Goal: Task Accomplishment & Management: Complete application form

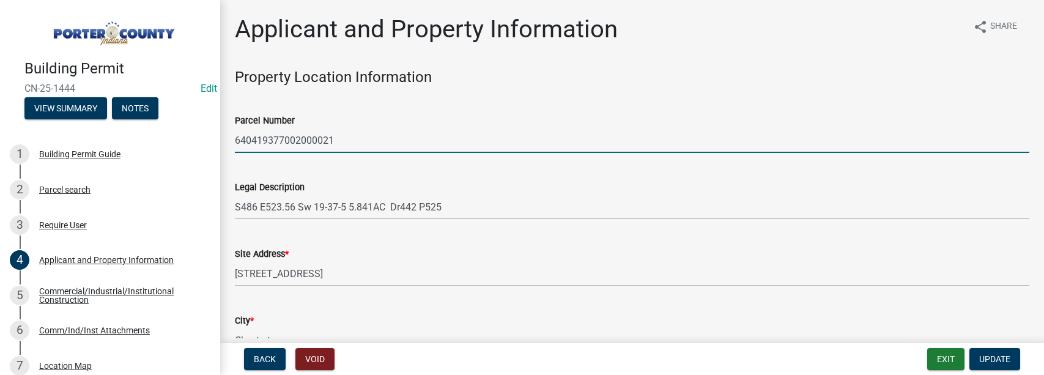
select select "42deca87-6946-4ced-a5f6-3d6cc7cfc8d2"
select select "b0f6f87b-588c-48c3-b728-322303c6bafe"
select select "ea6751d4-6bf7-4a16-89ee-f7801ab82aa1"
select select "80419f04-909b-4553-b8ea-4a8135098198"
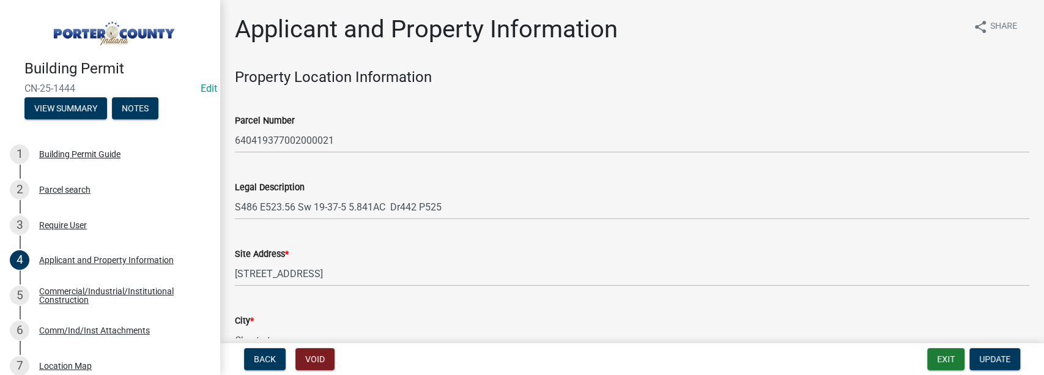
click at [920, 361] on div "Back Void Exit Update" at bounding box center [632, 359] width 804 height 22
click at [939, 360] on button "Exit" at bounding box center [945, 359] width 37 height 22
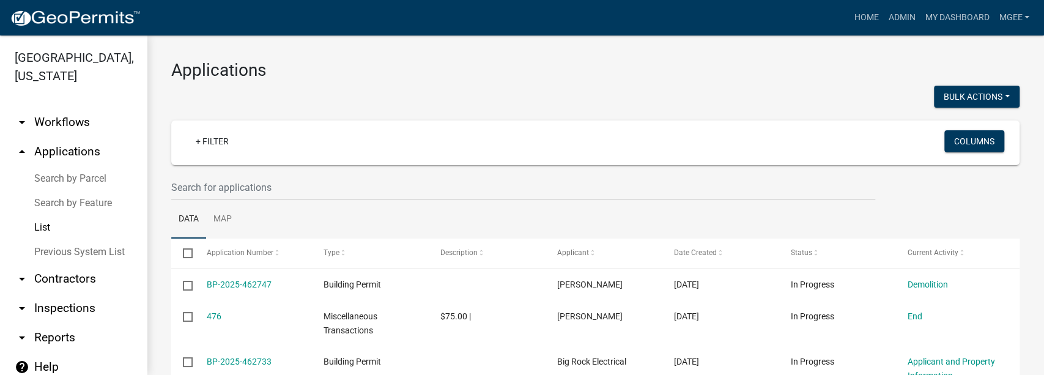
click at [78, 137] on link "arrow_drop_up Applications" at bounding box center [73, 151] width 147 height 29
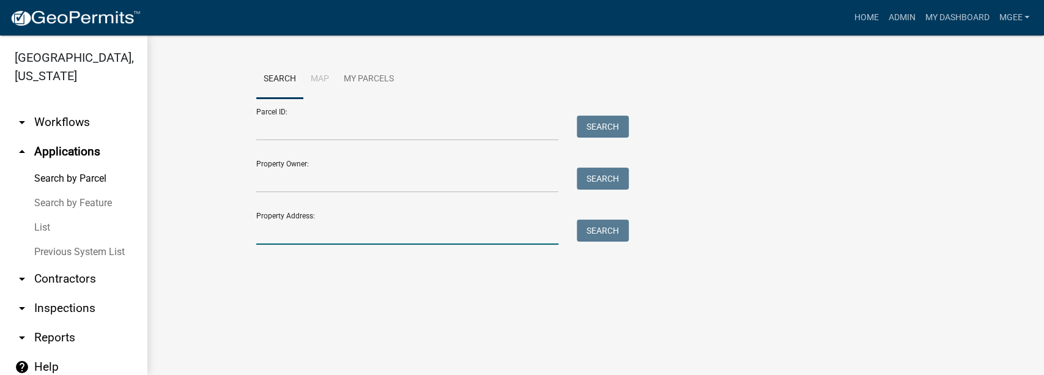
click at [294, 240] on input "Property Address:" at bounding box center [407, 232] width 303 height 25
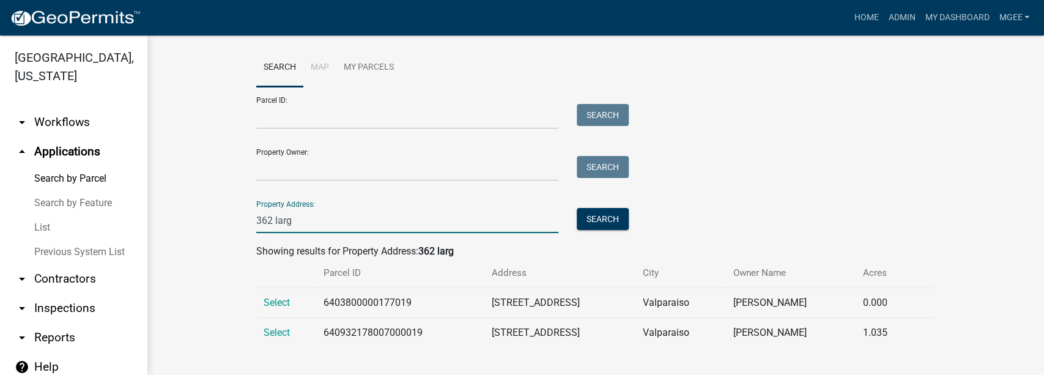
scroll to position [18, 0]
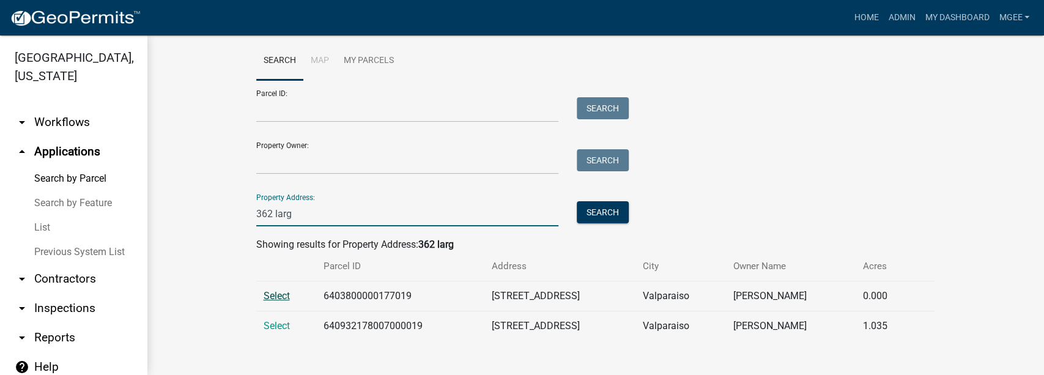
type input "362 larg"
click at [276, 296] on span "Select" at bounding box center [277, 296] width 26 height 12
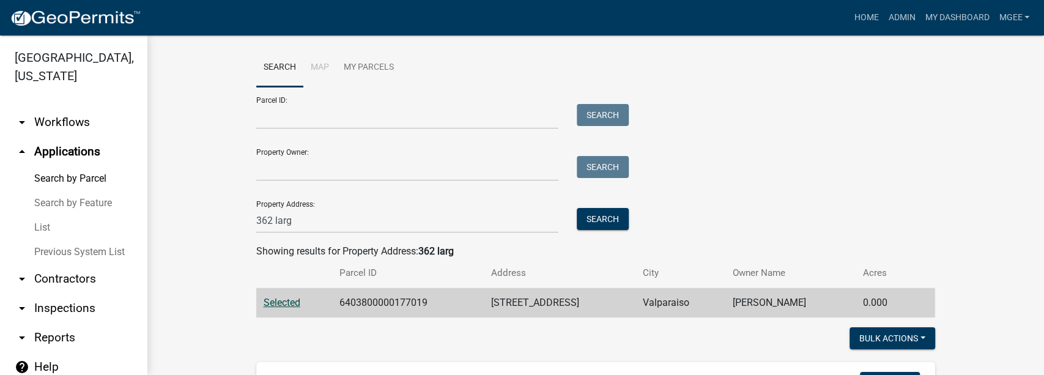
scroll to position [11, 0]
click at [580, 214] on button "Search" at bounding box center [603, 220] width 52 height 22
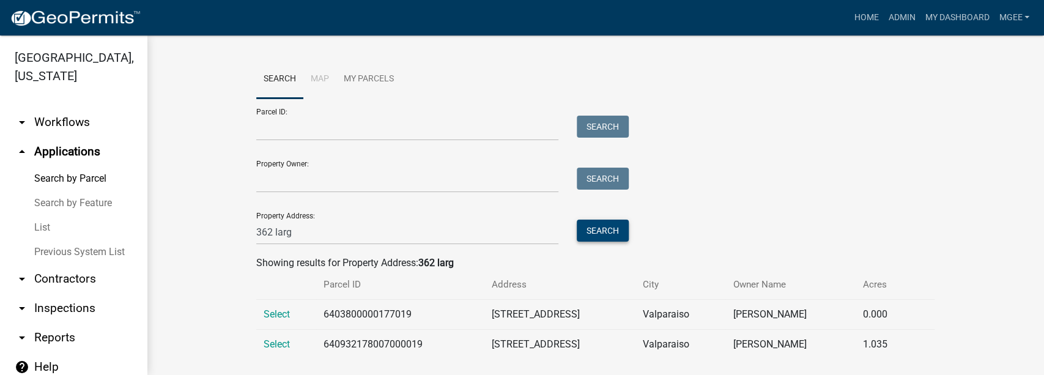
scroll to position [18, 0]
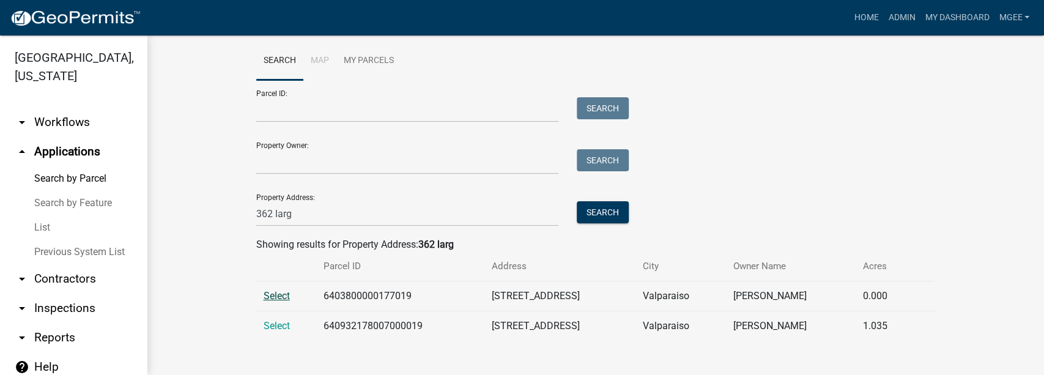
click at [280, 295] on span "Select" at bounding box center [277, 296] width 26 height 12
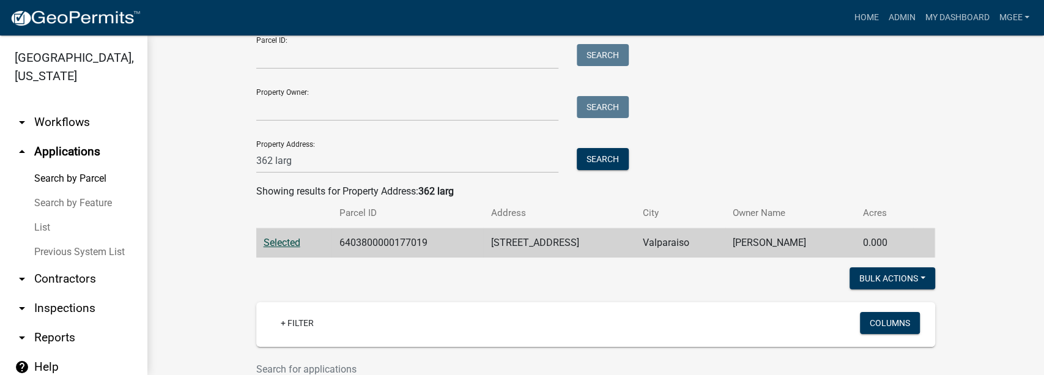
scroll to position [0, 0]
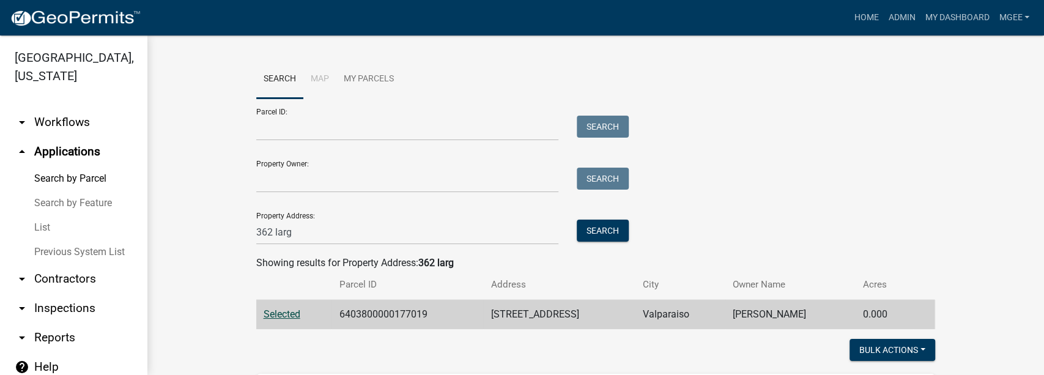
click at [92, 166] on link "Search by Parcel" at bounding box center [73, 178] width 147 height 24
click at [65, 240] on link "Previous System List" at bounding box center [73, 252] width 147 height 24
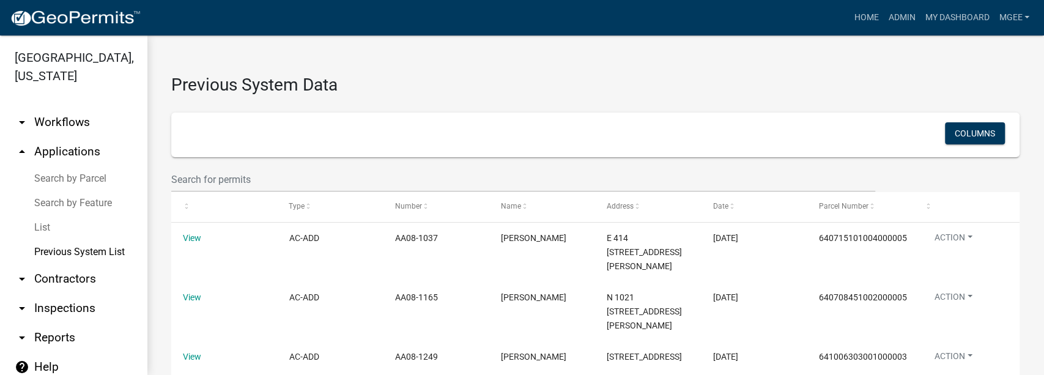
click at [77, 137] on link "arrow_drop_up Applications" at bounding box center [73, 151] width 147 height 29
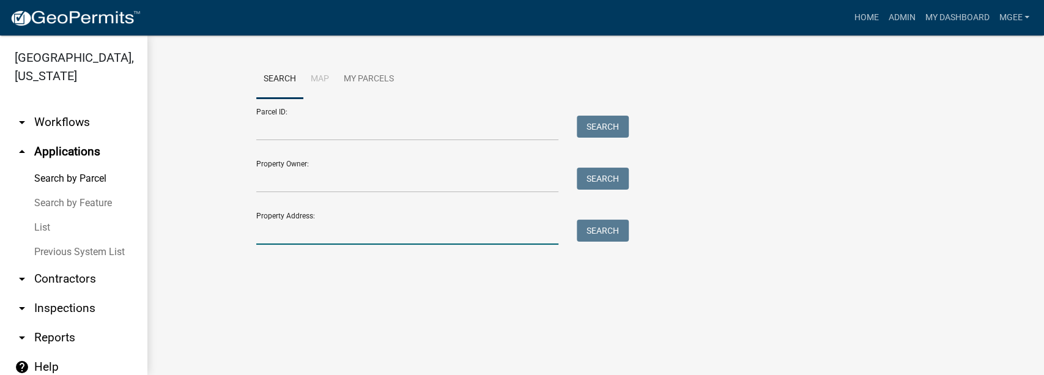
click at [282, 224] on input "Property Address:" at bounding box center [407, 232] width 303 height 25
type input "362 largu"
click at [604, 229] on button "Search" at bounding box center [603, 231] width 52 height 22
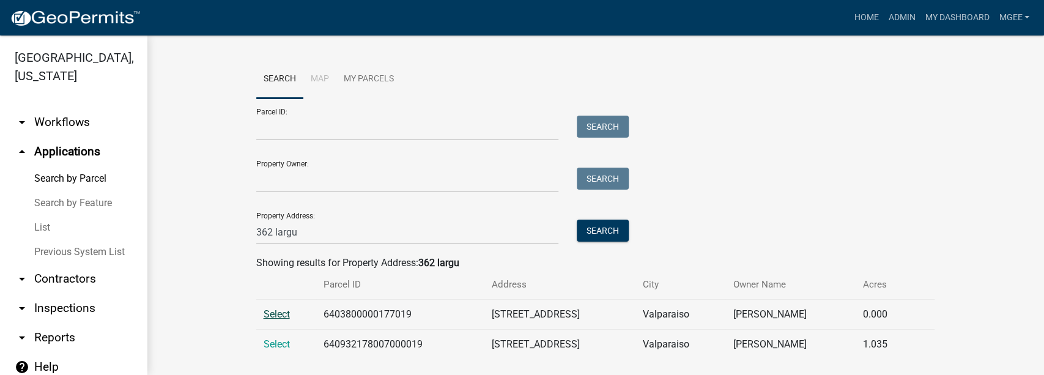
click at [272, 315] on span "Select" at bounding box center [277, 314] width 26 height 12
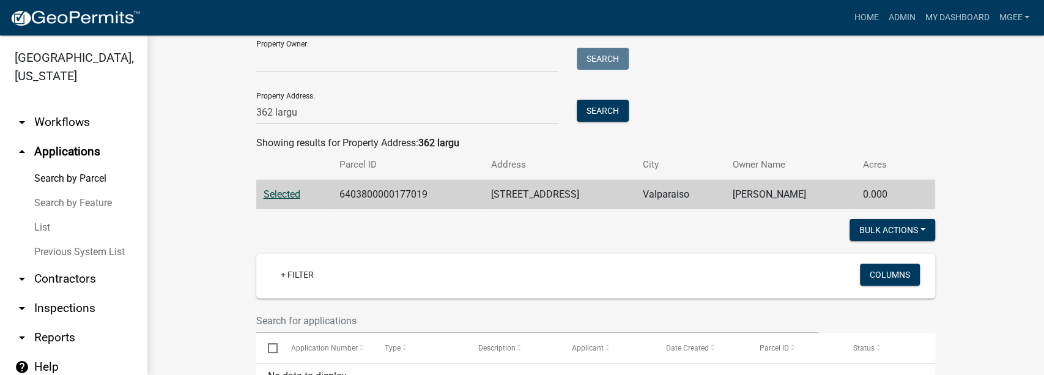
scroll to position [52, 0]
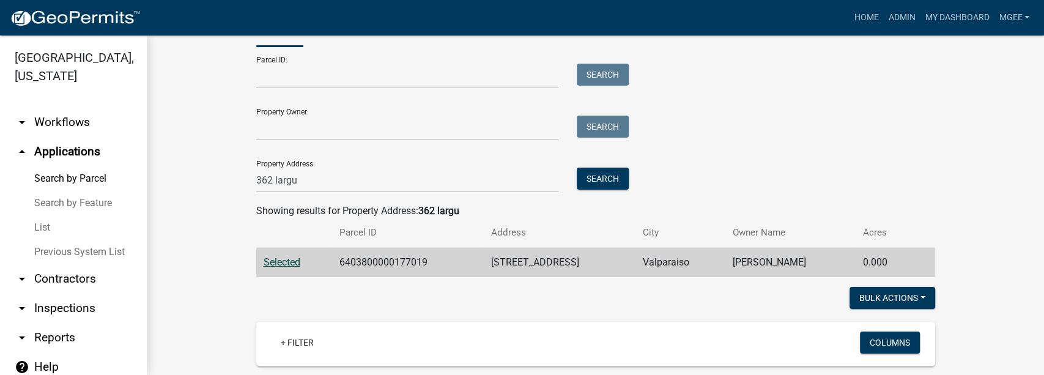
click at [215, 231] on wm-workflow-application-search-view "Search Map My Parcels Parcel ID: Search Property Owner: Search Property Address…" at bounding box center [595, 362] width 848 height 709
drag, startPoint x: 39, startPoint y: 208, endPoint x: 50, endPoint y: 208, distance: 11.0
click at [39, 215] on link "List" at bounding box center [73, 227] width 147 height 24
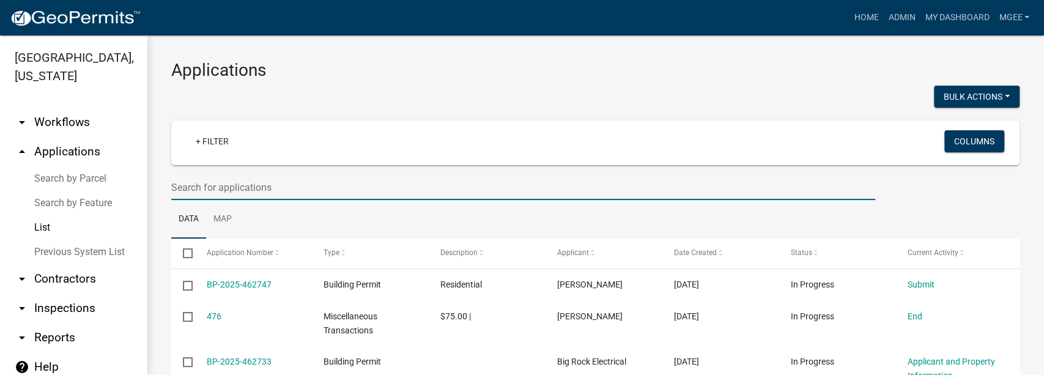
click at [193, 196] on input "text" at bounding box center [523, 187] width 704 height 25
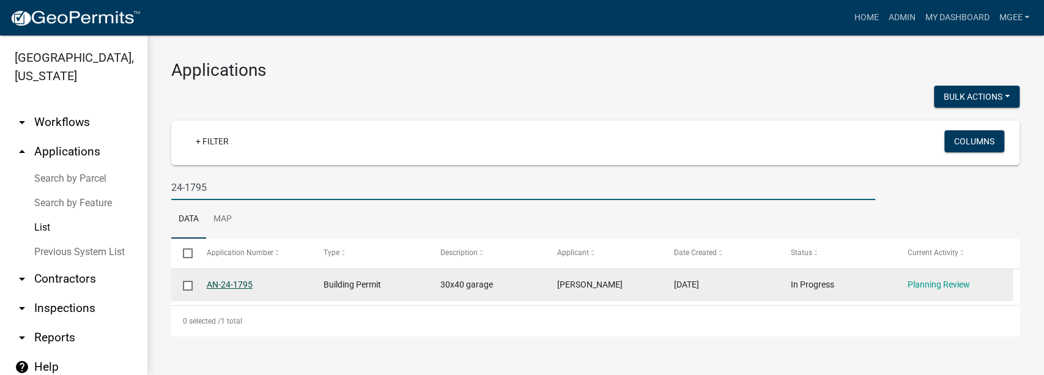
type input "24-1795"
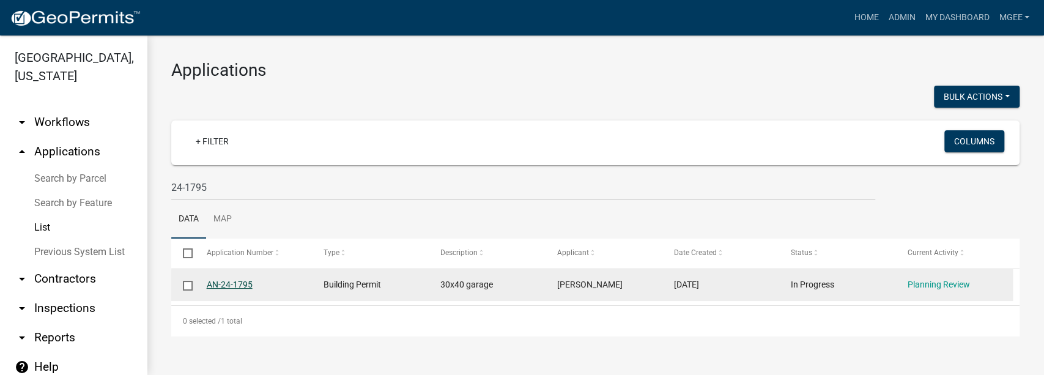
click at [237, 281] on link "AN-24-1795" at bounding box center [230, 284] width 46 height 10
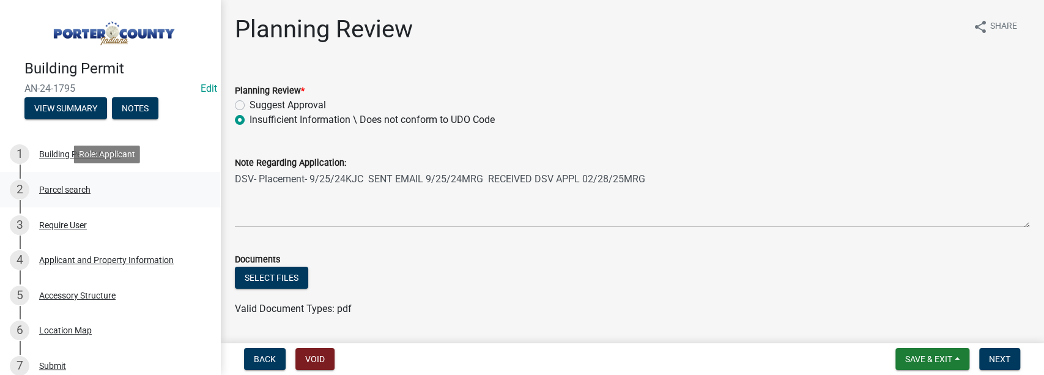
click at [61, 189] on div "Parcel search" at bounding box center [64, 189] width 51 height 9
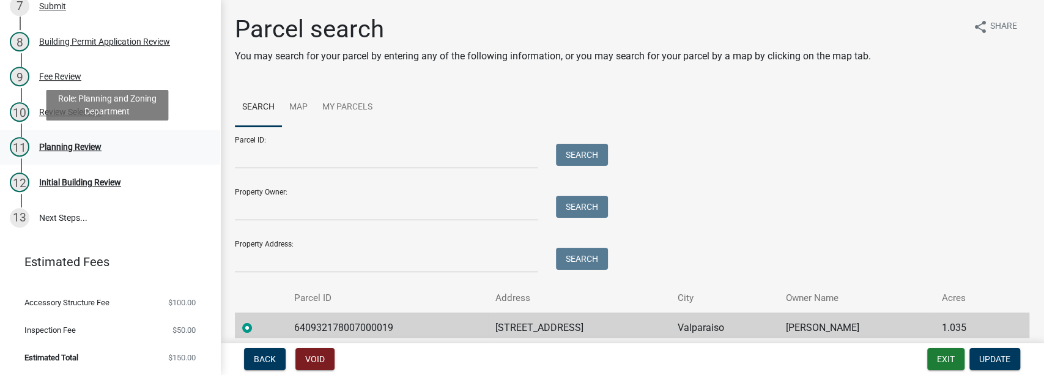
click at [73, 144] on div "Planning Review" at bounding box center [70, 146] width 62 height 9
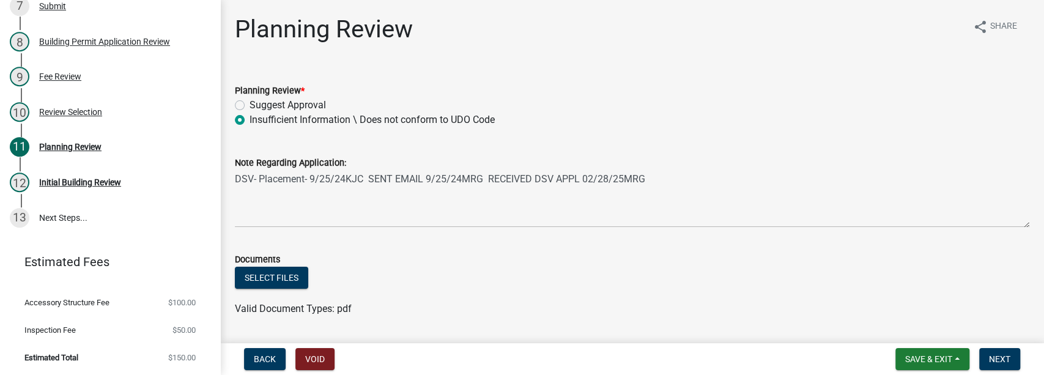
click at [774, 57] on div "Planning Review share Share Planning Review * Suggest Approval Insufficient Inf…" at bounding box center [632, 176] width 813 height 323
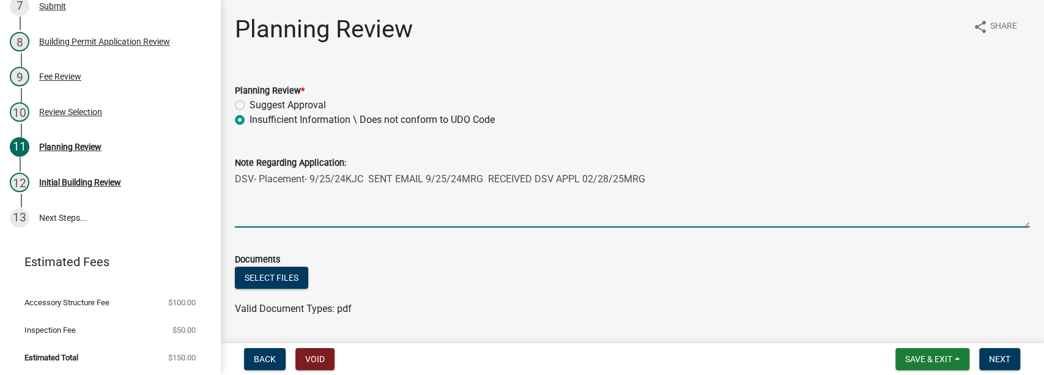
click at [700, 171] on textarea "DSV- Placement- 9/25/24KJC SENT EMAIL 9/25/24MRG RECEIVED DSV APPL 02/28/25MRG" at bounding box center [632, 198] width 794 height 57
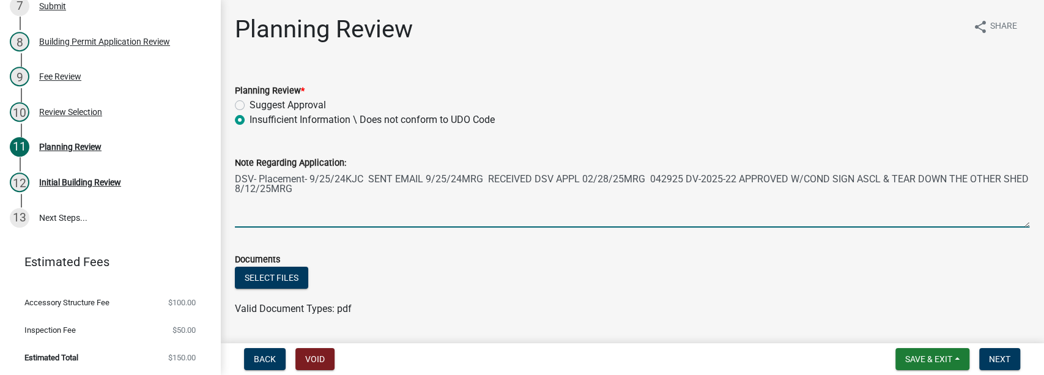
type textarea "DSV- Placement- 9/25/24KJC SENT EMAIL 9/25/24MRG RECEIVED DSV APPL 02/28/25MRG …"
click at [338, 204] on textarea "DSV- Placement- 9/25/24KJC SENT EMAIL 9/25/24MRG RECEIVED DSV APPL 02/28/25MRG …" at bounding box center [632, 198] width 794 height 57
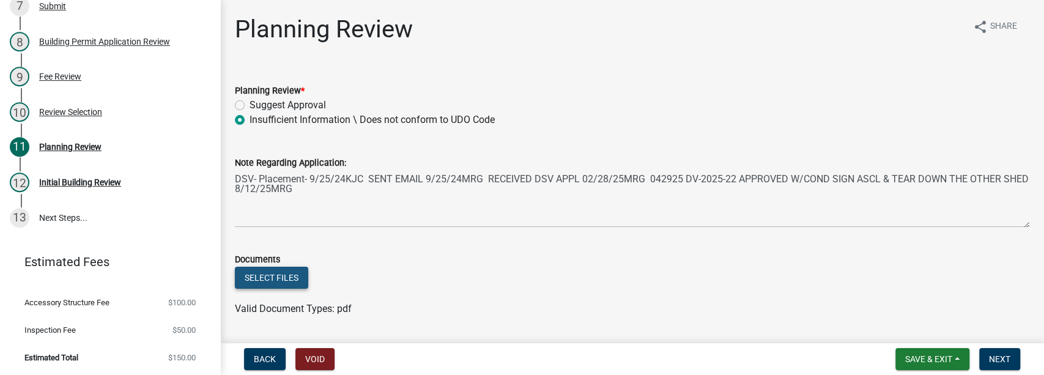
click at [295, 270] on button "Select files" at bounding box center [271, 278] width 73 height 22
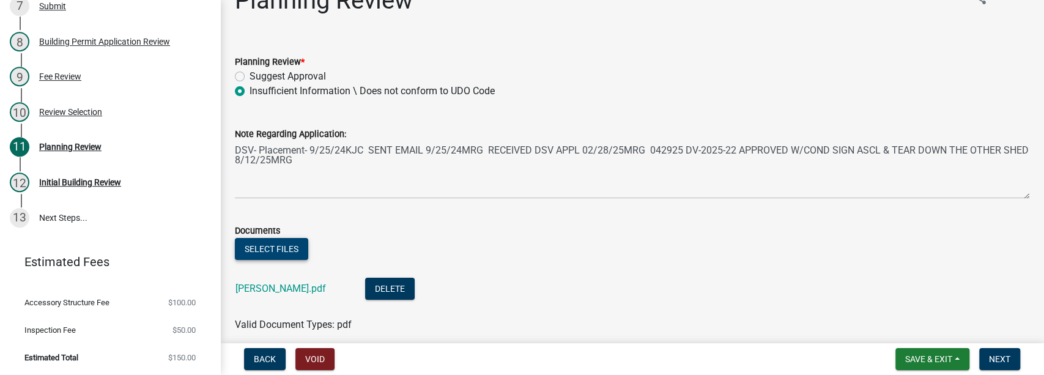
scroll to position [81, 0]
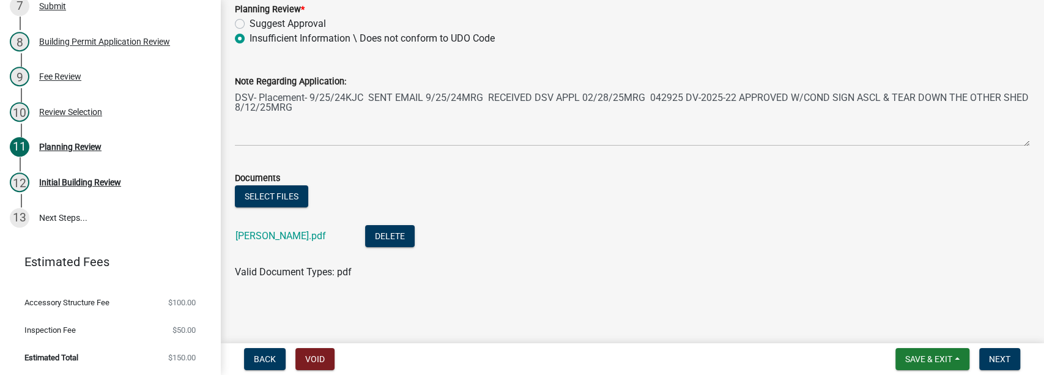
click at [249, 20] on label "Suggest Approval" at bounding box center [287, 24] width 76 height 15
click at [249, 20] on input "Suggest Approval" at bounding box center [253, 21] width 8 height 8
radio input "true"
click at [1001, 357] on span "Next" at bounding box center [999, 359] width 21 height 10
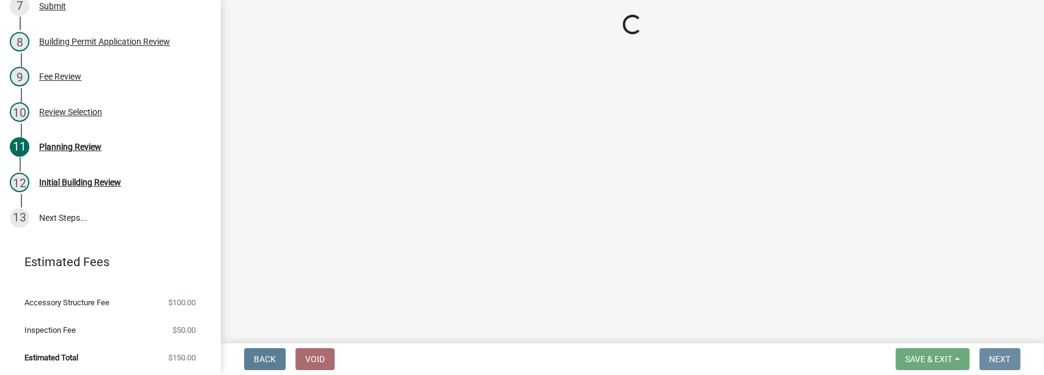
scroll to position [0, 0]
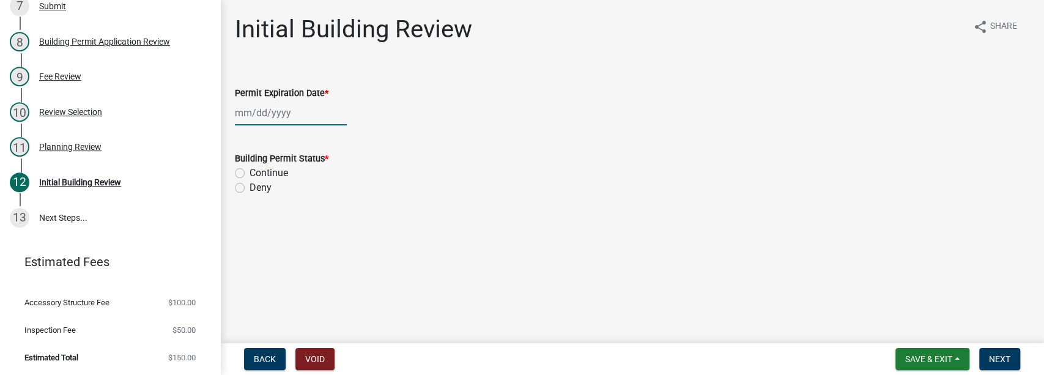
click at [279, 118] on div at bounding box center [291, 112] width 112 height 25
select select "8"
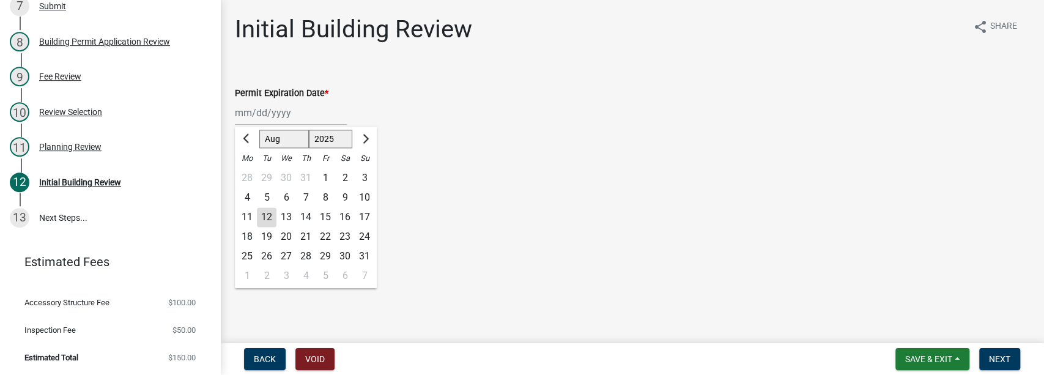
click at [333, 143] on select "1525 1526 1527 1528 1529 1530 1531 1532 1533 1534 1535 1536 1537 1538 1539 1540…" at bounding box center [331, 139] width 44 height 18
select select "2027"
click at [309, 130] on select "1525 1526 1527 1528 1529 1530 1531 1532 1533 1534 1535 1536 1537 1538 1539 1540…" at bounding box center [331, 139] width 44 height 18
click at [311, 215] on div "12" at bounding box center [306, 217] width 20 height 20
type input "[DATE]"
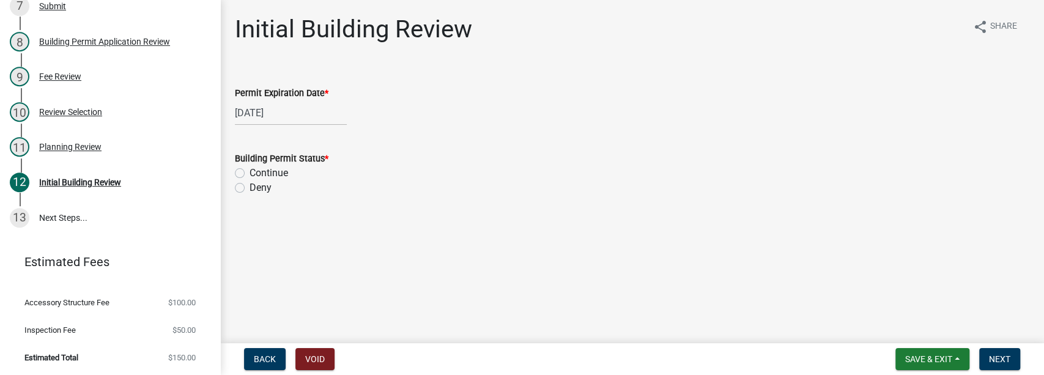
drag, startPoint x: 243, startPoint y: 172, endPoint x: 352, endPoint y: 197, distance: 111.6
click at [249, 172] on label "Continue" at bounding box center [268, 173] width 39 height 15
click at [249, 172] on input "Continue" at bounding box center [253, 170] width 8 height 8
radio input "true"
drag, startPoint x: 1003, startPoint y: 362, endPoint x: 714, endPoint y: 289, distance: 297.8
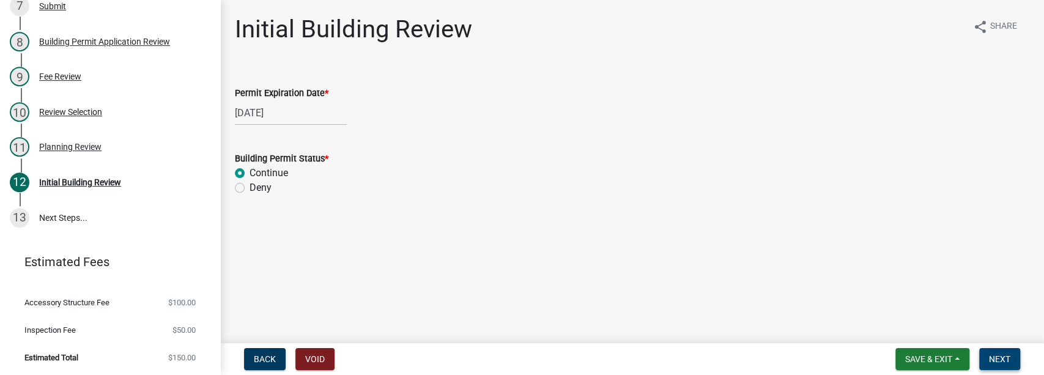
click at [1002, 361] on span "Next" at bounding box center [999, 359] width 21 height 10
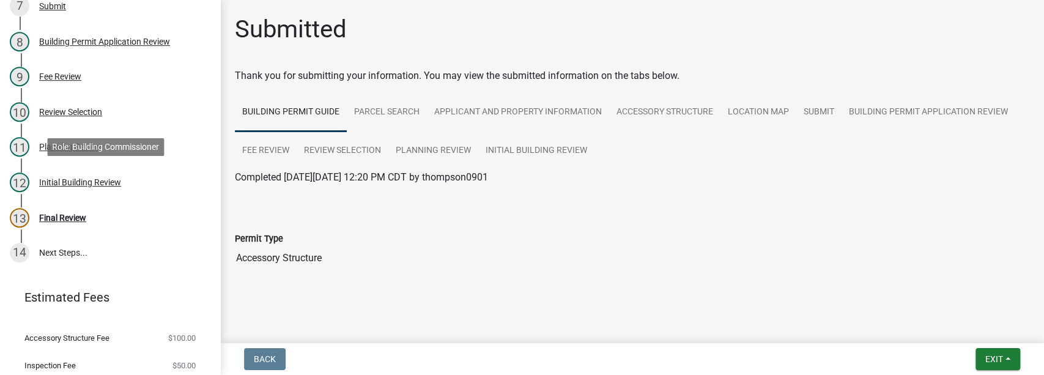
scroll to position [395, 0]
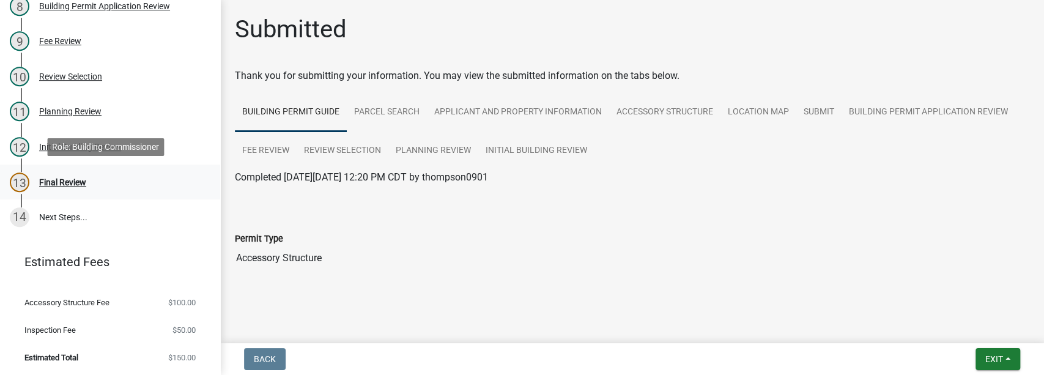
click at [79, 183] on div "Final Review" at bounding box center [62, 182] width 47 height 9
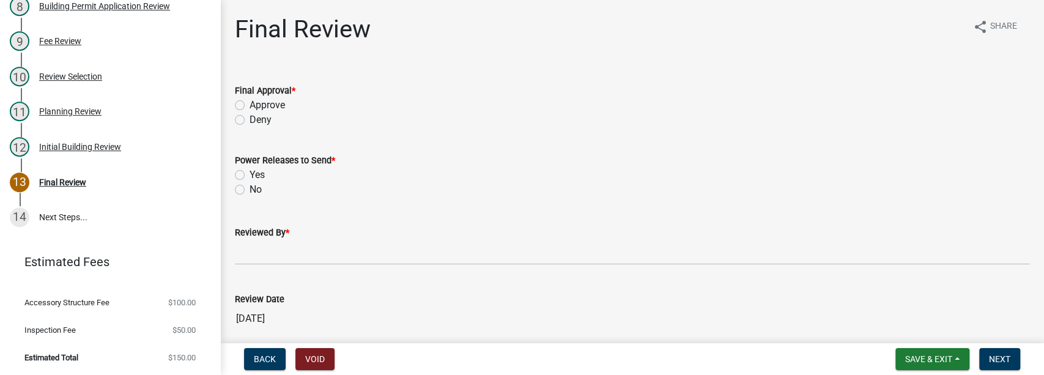
click at [248, 106] on div "Approve" at bounding box center [632, 105] width 794 height 15
click at [249, 103] on label "Approve" at bounding box center [266, 105] width 35 height 15
click at [249, 103] on input "Approve" at bounding box center [253, 102] width 8 height 8
radio input "true"
click at [249, 174] on label "Yes" at bounding box center [256, 175] width 15 height 15
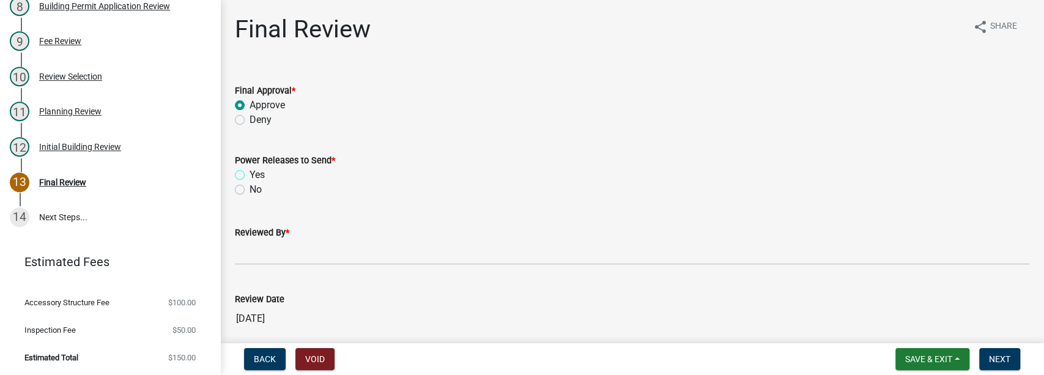
click at [249, 174] on input "Yes" at bounding box center [253, 172] width 8 height 8
radio input "true"
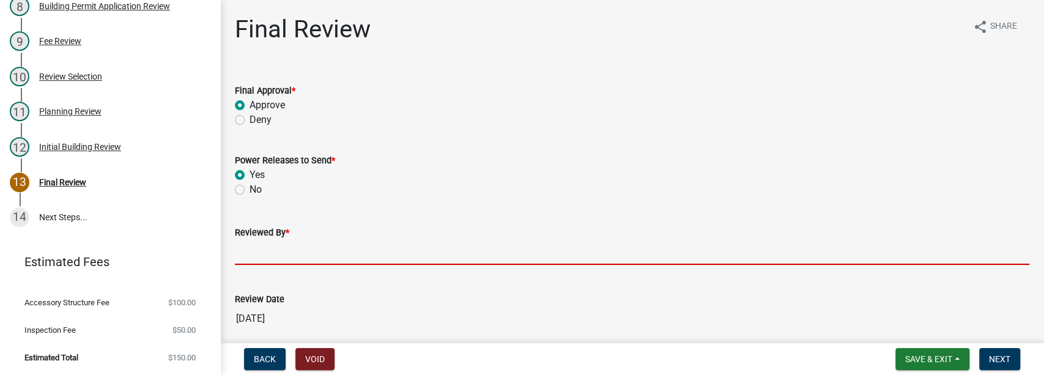
click at [262, 253] on input "Reviewed By *" at bounding box center [632, 252] width 794 height 25
type input "mrg"
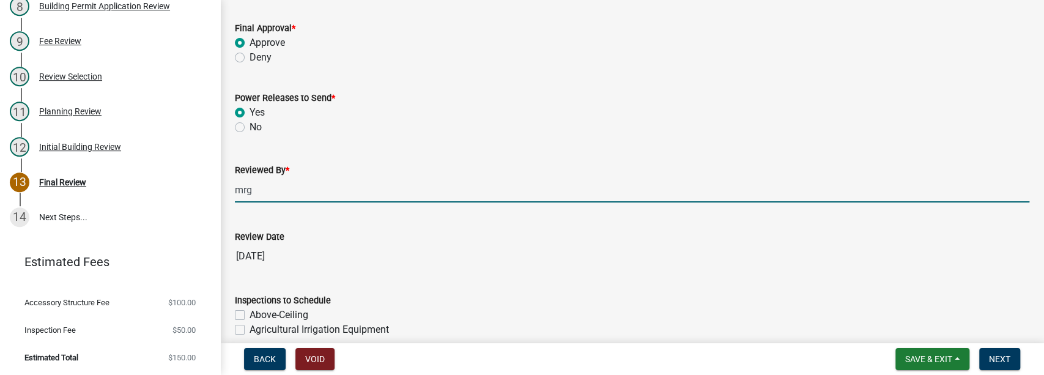
scroll to position [245, 0]
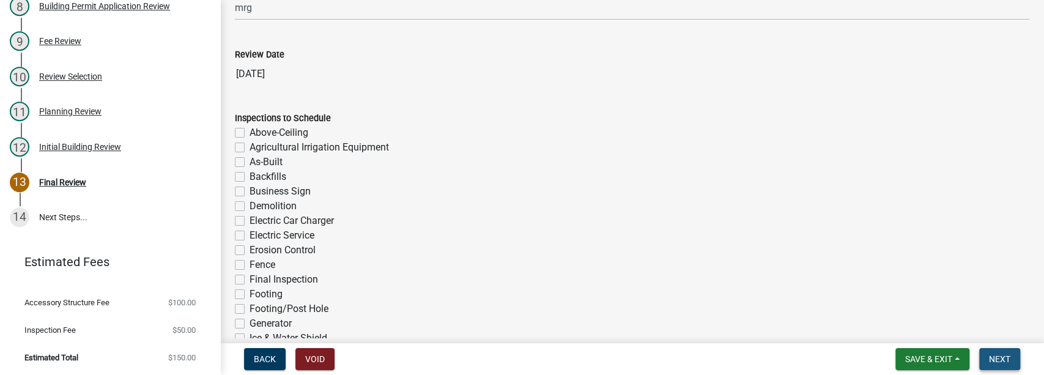
click at [996, 358] on span "Next" at bounding box center [999, 359] width 21 height 10
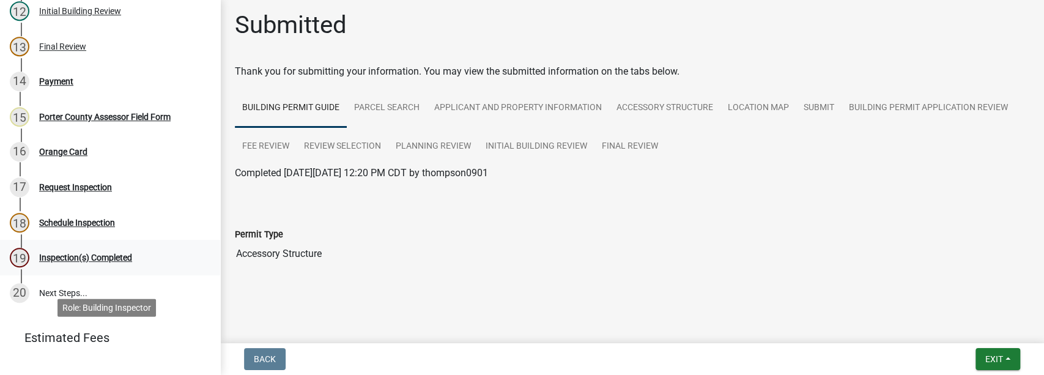
scroll to position [443, 0]
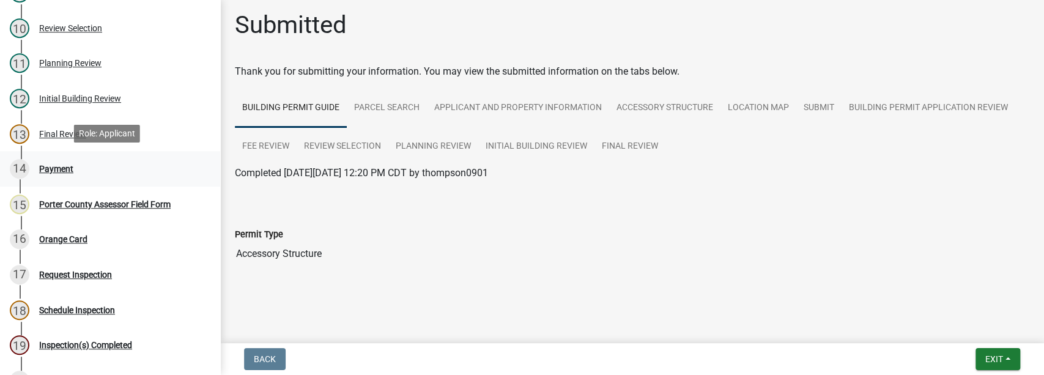
click at [62, 170] on div "Payment" at bounding box center [56, 168] width 34 height 9
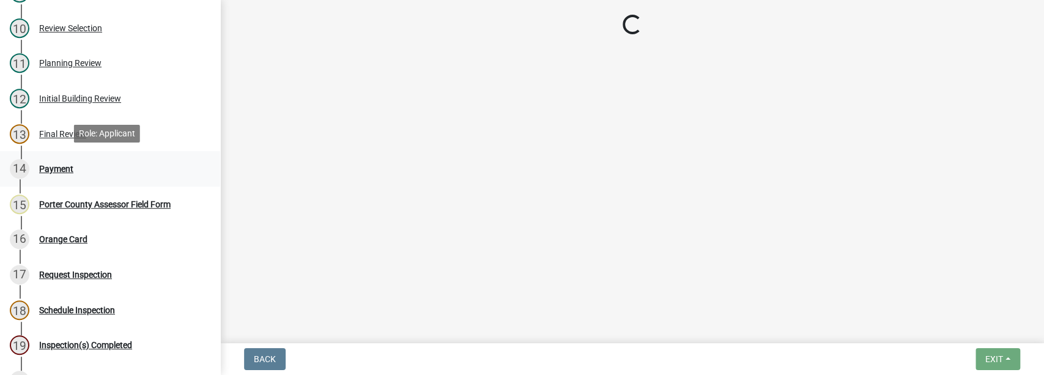
scroll to position [0, 0]
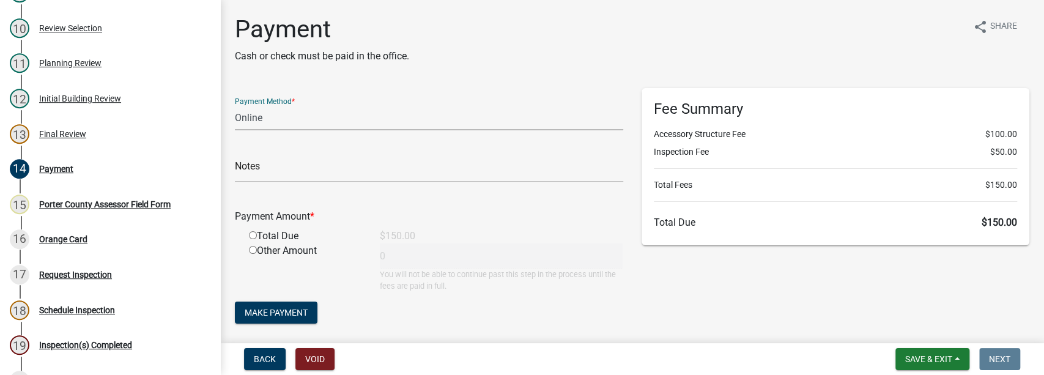
click at [264, 121] on select "Credit Card POS Check Cash Online" at bounding box center [429, 117] width 388 height 25
select select "2: 1"
click at [235, 105] on select "Credit Card POS Check Cash Online" at bounding box center [429, 117] width 388 height 25
click at [252, 167] on input "text" at bounding box center [429, 169] width 388 height 25
type input "b"
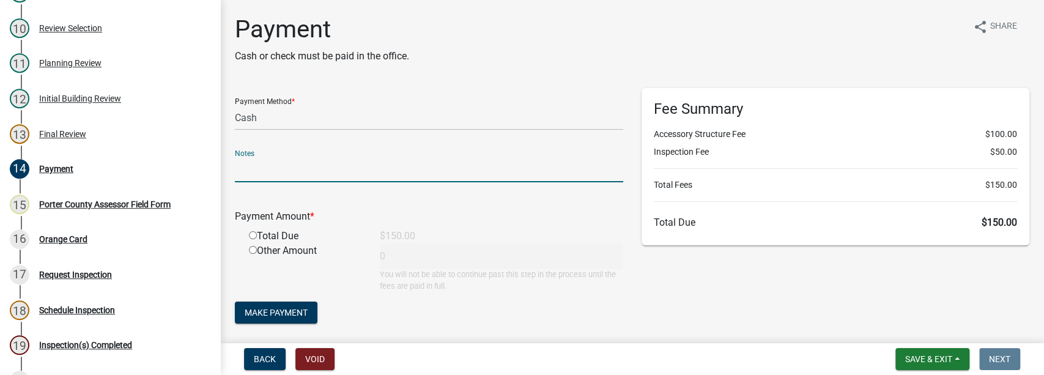
type input "b"
type input "[PERSON_NAME]"
click at [251, 235] on input "radio" at bounding box center [253, 235] width 8 height 8
radio input "true"
type input "150"
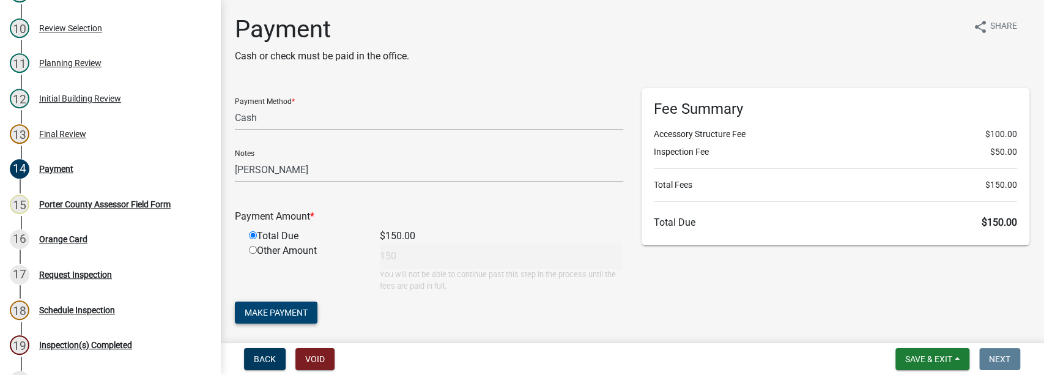
click at [276, 311] on span "Make Payment" at bounding box center [276, 313] width 63 height 10
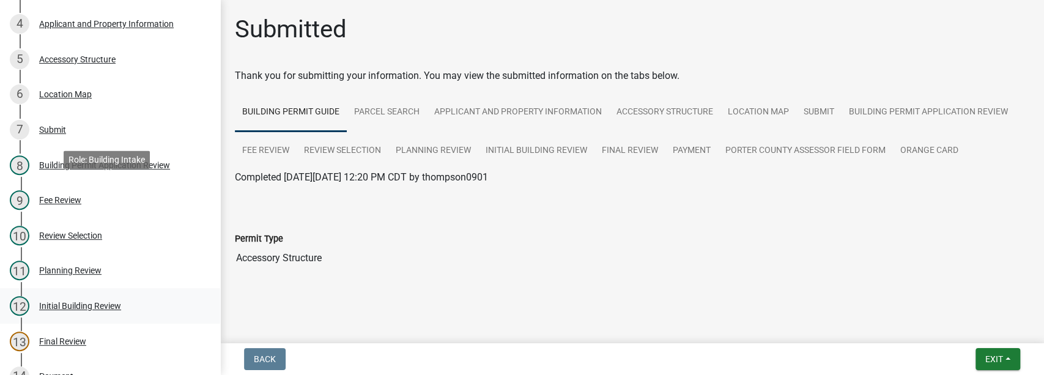
scroll to position [199, 0]
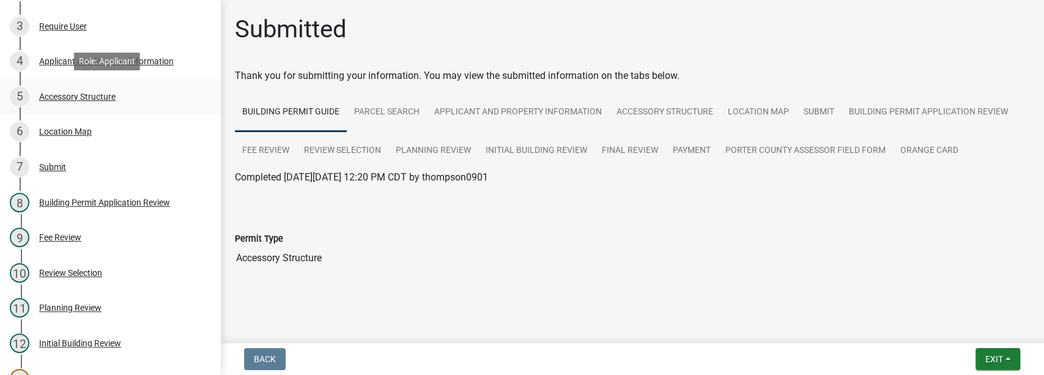
click at [66, 97] on div "Accessory Structure" at bounding box center [77, 96] width 76 height 9
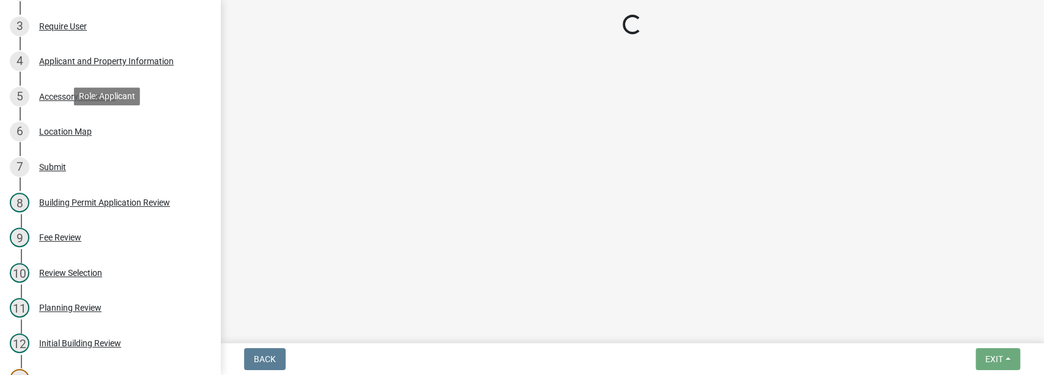
select select "e417d459-1a07-4045-9f8a-b98bfca84a5c"
select select "b16561a8-8531-4c00-a0ba-45c0345273e3"
select select "29856c7f-eeba-4e54-97cb-4d08c5c5b677"
select select "d4b8d1da-05eb-44cd-bbb6-c979fa719f22"
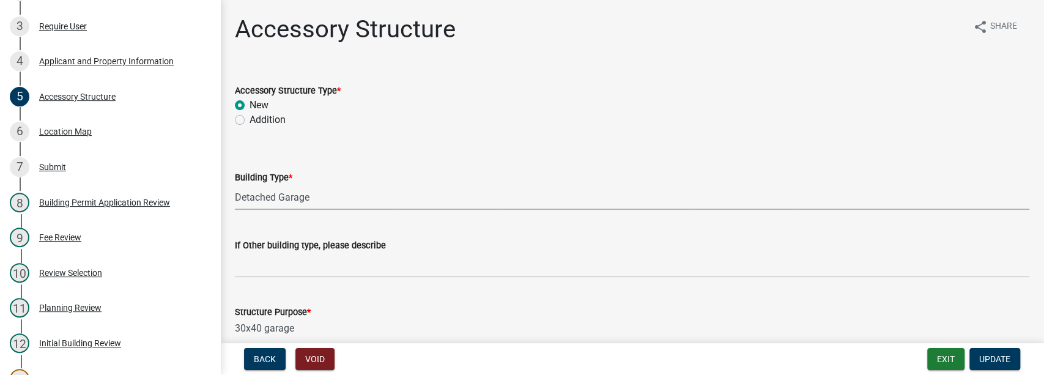
click at [352, 192] on select "Select Item... Ag. Building Chicken Coop Detached Garage Exterior Remodel Gazeb…" at bounding box center [632, 197] width 794 height 25
click at [349, 194] on select "Select Item... Ag. Building Chicken Coop Detached Garage Exterior Remodel Gazeb…" at bounding box center [632, 197] width 794 height 25
click at [337, 196] on select "Select Item... Ag. Building Chicken Coop Detached Garage Exterior Remodel Gazeb…" at bounding box center [632, 197] width 794 height 25
click at [330, 198] on select "Select Item... Ag. Building Chicken Coop Detached Garage Exterior Remodel Gazeb…" at bounding box center [632, 197] width 794 height 25
click at [317, 201] on select "Select Item... Ag. Building Chicken Coop Detached Garage Exterior Remodel Gazeb…" at bounding box center [632, 197] width 794 height 25
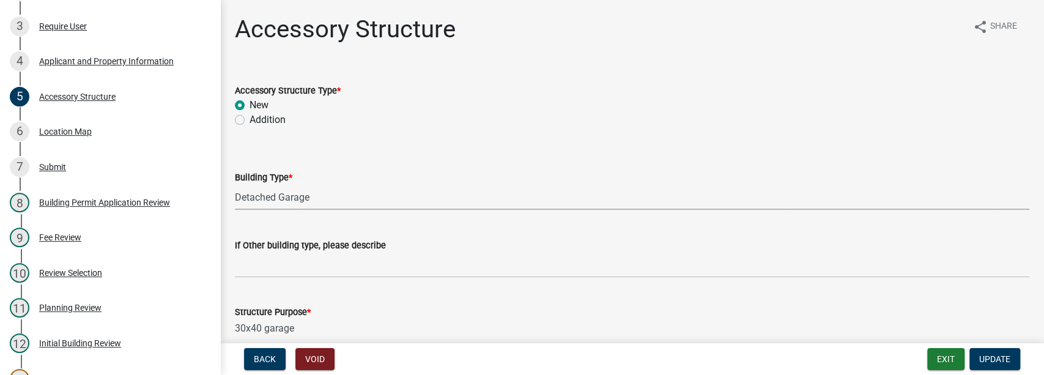
click at [310, 198] on select "Select Item... Ag. Building Chicken Coop Detached Garage Exterior Remodel Gazeb…" at bounding box center [632, 197] width 794 height 25
click at [312, 199] on select "Select Item... Ag. Building Chicken Coop Detached Garage Exterior Remodel Gazeb…" at bounding box center [632, 197] width 794 height 25
click at [344, 204] on select "Select Item... Ag. Building Chicken Coop Detached Garage Exterior Remodel Gazeb…" at bounding box center [632, 197] width 794 height 25
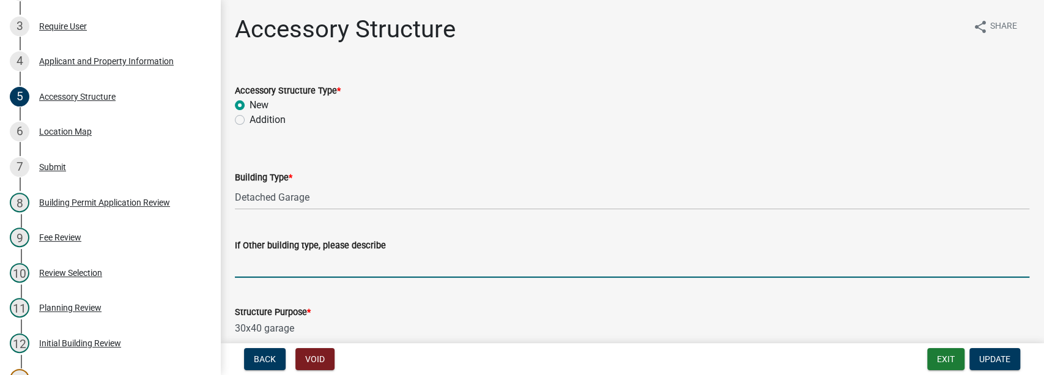
click at [319, 261] on input "If Other building type, please describe" at bounding box center [632, 265] width 794 height 25
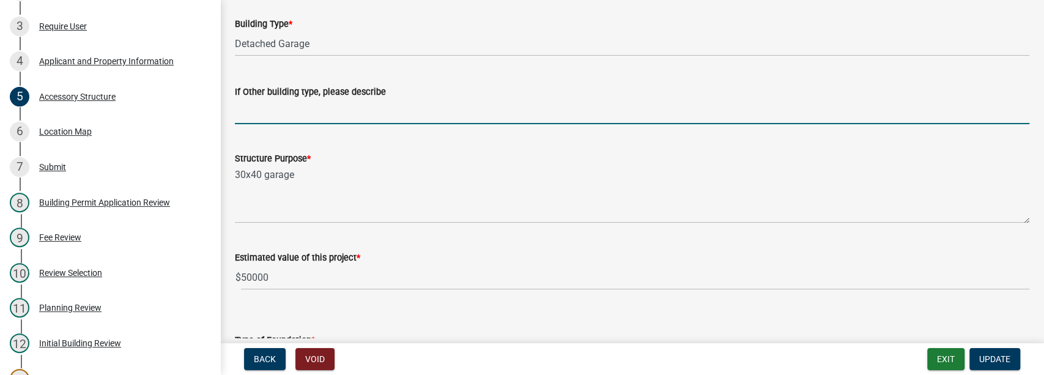
scroll to position [163, 0]
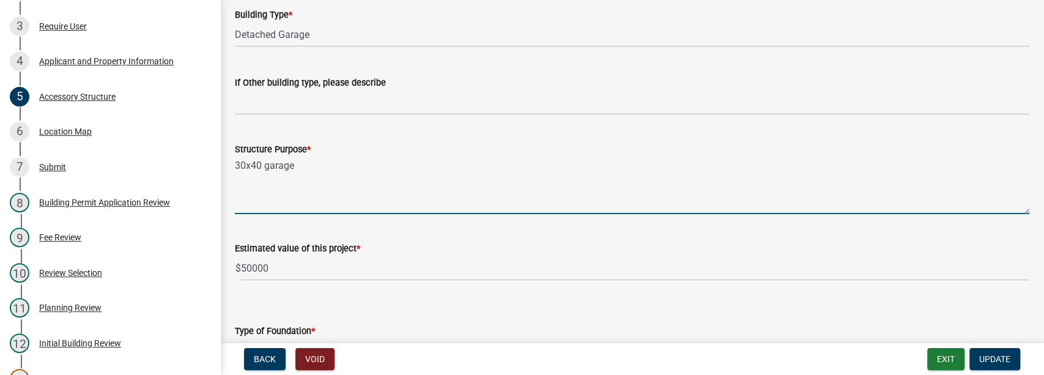
click at [320, 169] on textarea "30x40 garage" at bounding box center [632, 185] width 794 height 57
type textarea "30x40 garage (TO REMOVE/TEAR DOWN THE OTHER SHED)"
click at [1011, 355] on button "Update" at bounding box center [994, 359] width 51 height 22
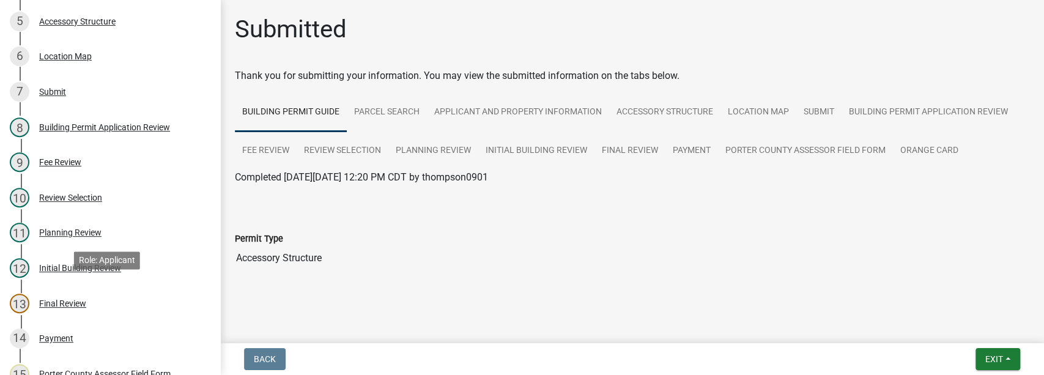
scroll to position [484, 0]
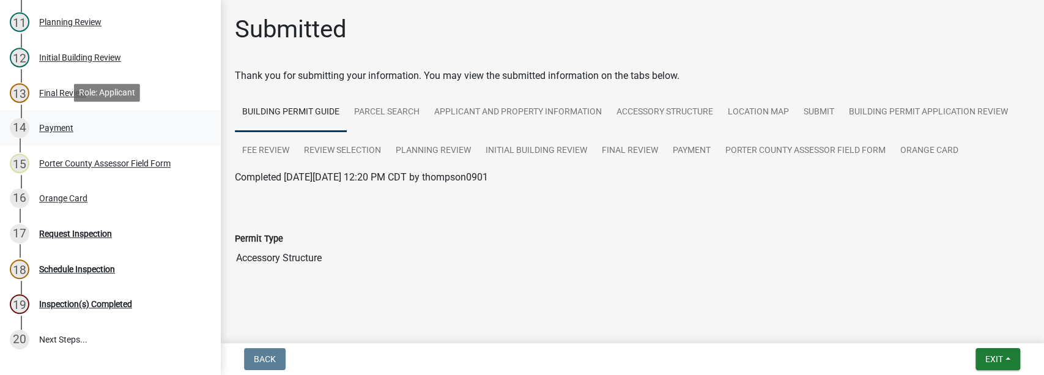
click at [56, 124] on div "Payment" at bounding box center [56, 128] width 34 height 9
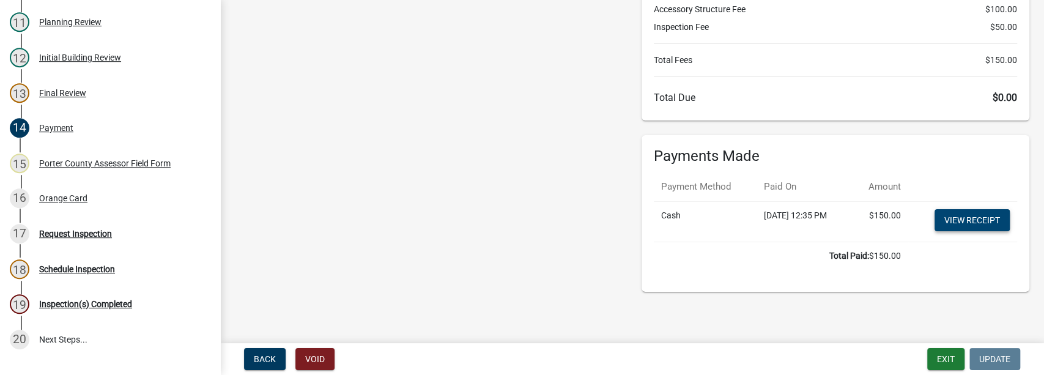
scroll to position [125, 0]
click at [937, 213] on link "View receipt" at bounding box center [971, 220] width 75 height 22
drag, startPoint x: 73, startPoint y: 194, endPoint x: 102, endPoint y: 193, distance: 28.1
click at [73, 194] on div "Orange Card" at bounding box center [63, 198] width 48 height 9
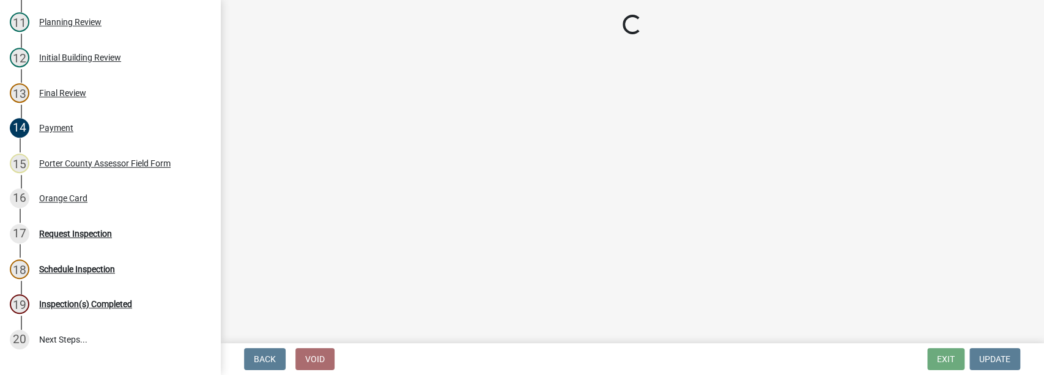
scroll to position [0, 0]
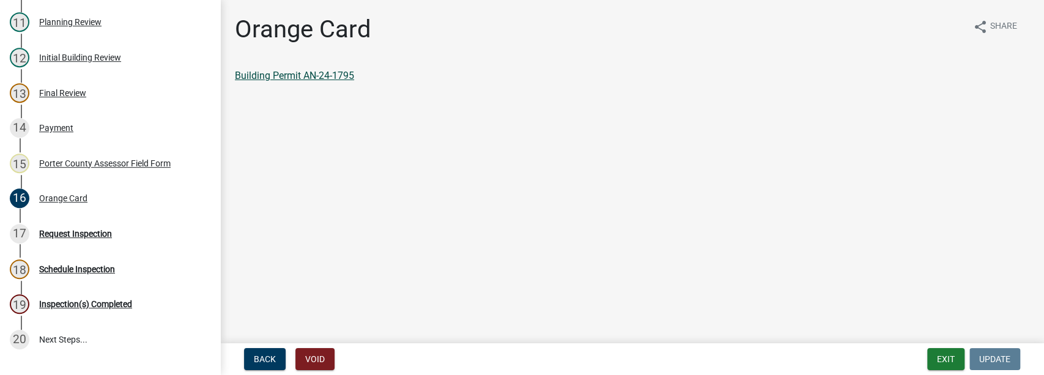
click at [281, 78] on link "Building Permit AN-24-1795" at bounding box center [294, 76] width 119 height 12
click at [939, 359] on button "Exit" at bounding box center [945, 359] width 37 height 22
